Goal: Information Seeking & Learning: Learn about a topic

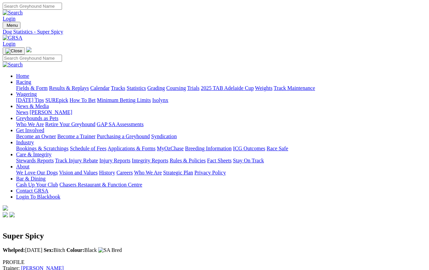
click at [79, 85] on link "Results & Replays" at bounding box center [69, 88] width 40 height 6
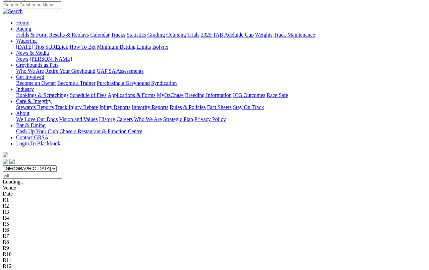
scroll to position [60, 0]
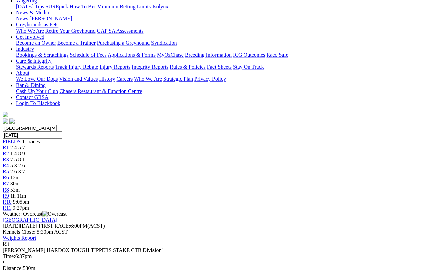
scroll to position [91, 0]
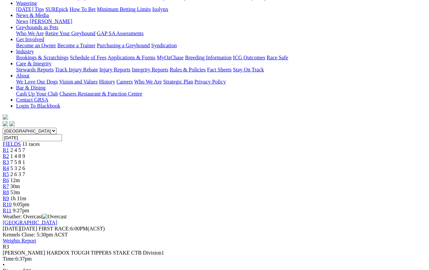
click at [172, 165] on div "R4 5 3 2 6" at bounding box center [214, 168] width 423 height 6
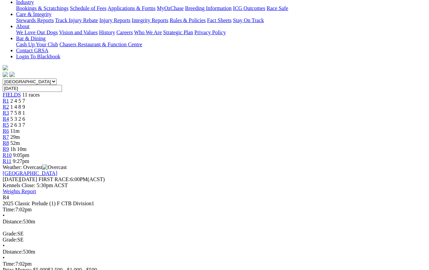
scroll to position [140, 0]
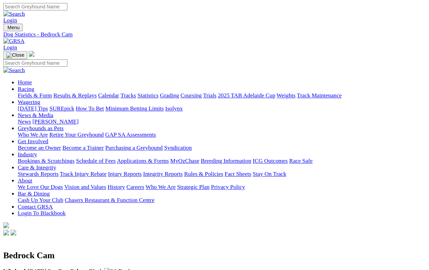
scroll to position [2, 0]
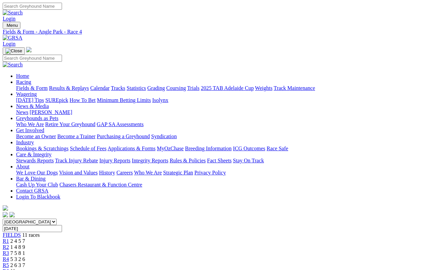
scroll to position [166, 0]
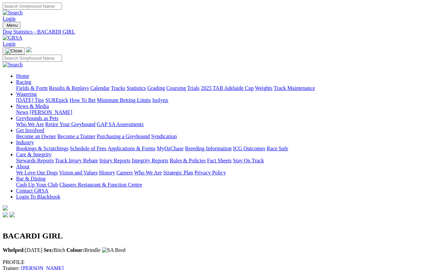
scroll to position [2, 0]
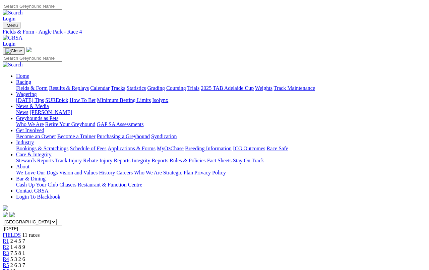
scroll to position [179, 0]
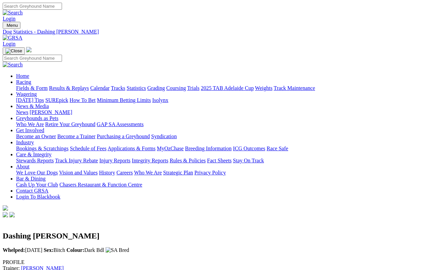
scroll to position [2, 0]
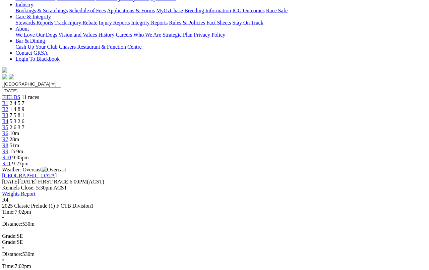
scroll to position [138, 0]
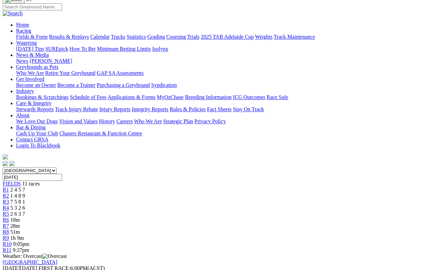
scroll to position [51, 0]
click at [9, 211] on link "R5" at bounding box center [6, 214] width 6 height 6
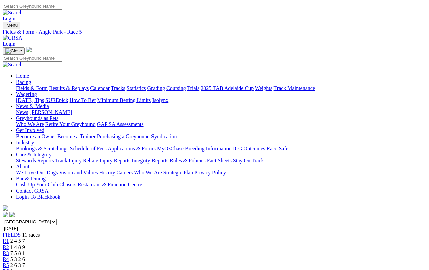
click at [9, 268] on span "R6" at bounding box center [6, 271] width 6 height 6
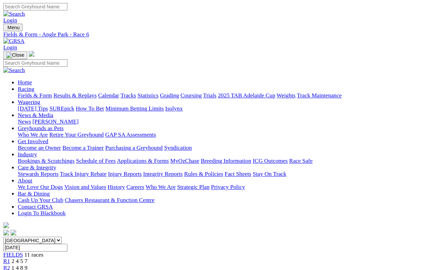
scroll to position [16, 0]
